Goal: Task Accomplishment & Management: Use online tool/utility

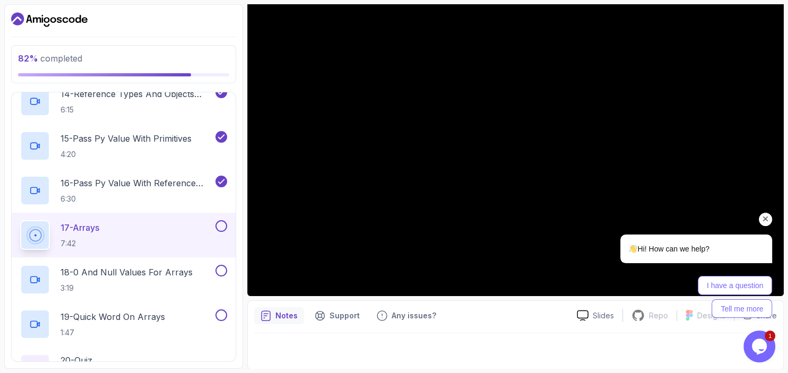
click at [763, 218] on icon "Chat attention grabber" at bounding box center [766, 219] width 10 height 10
click at [761, 221] on icon "Chat attention grabber" at bounding box center [766, 219] width 10 height 10
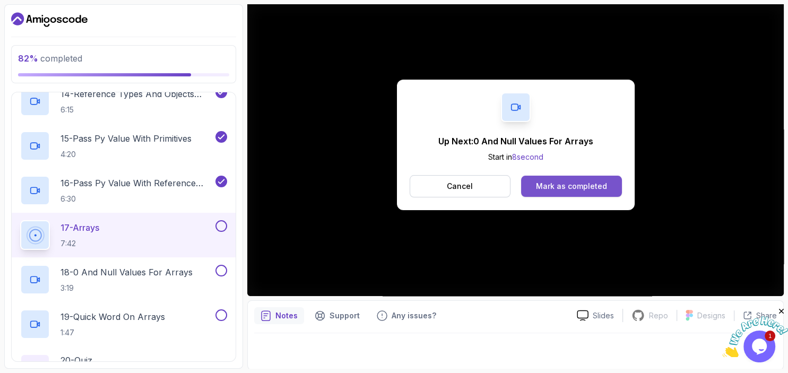
click at [591, 184] on div "Mark as completed" at bounding box center [571, 186] width 71 height 11
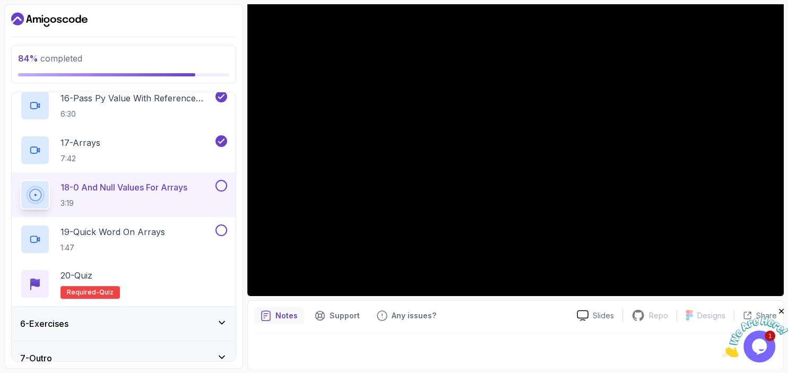
scroll to position [850, 0]
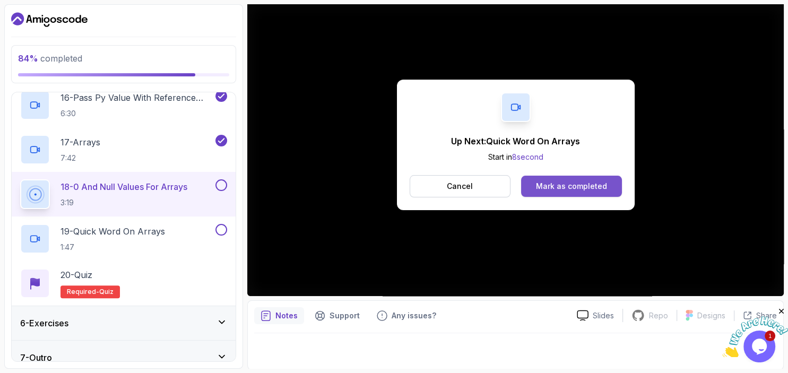
click at [530, 185] on button "Mark as completed" at bounding box center [571, 186] width 100 height 21
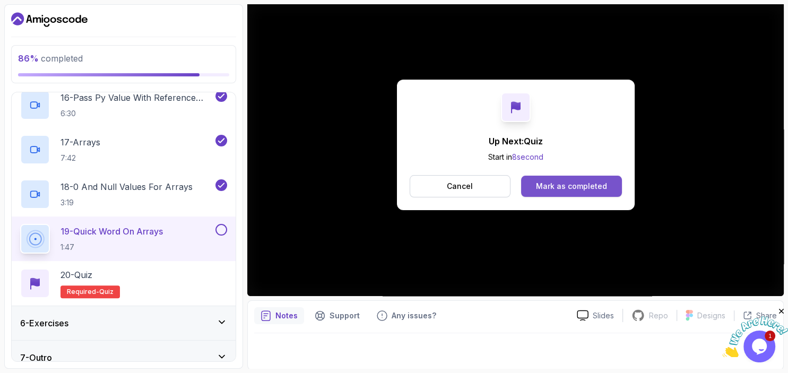
click at [547, 181] on div "Mark as completed" at bounding box center [571, 186] width 71 height 11
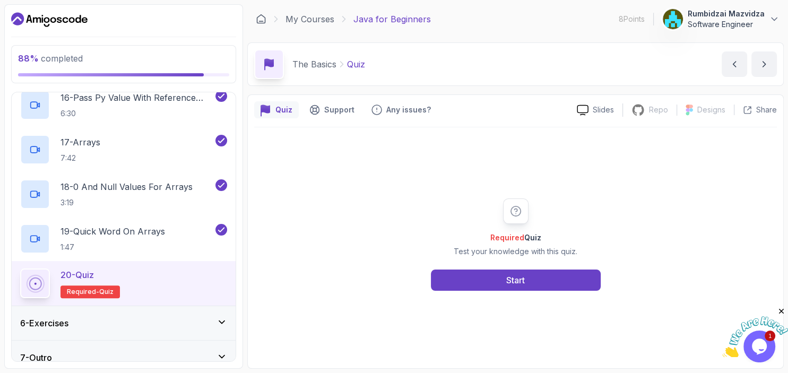
scroll to position [862, 0]
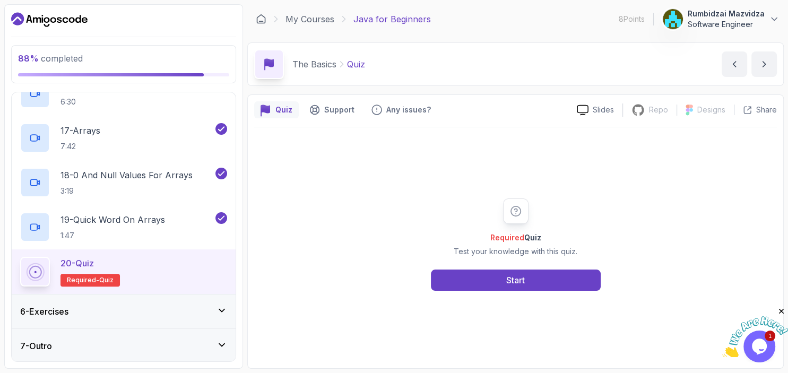
click at [107, 314] on div "6 - Exercises" at bounding box center [123, 311] width 207 height 13
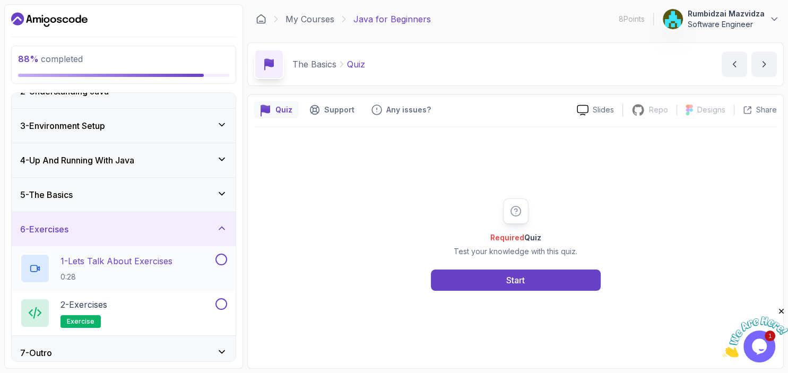
scroll to position [60, 0]
